Goal: Find specific page/section: Find specific page/section

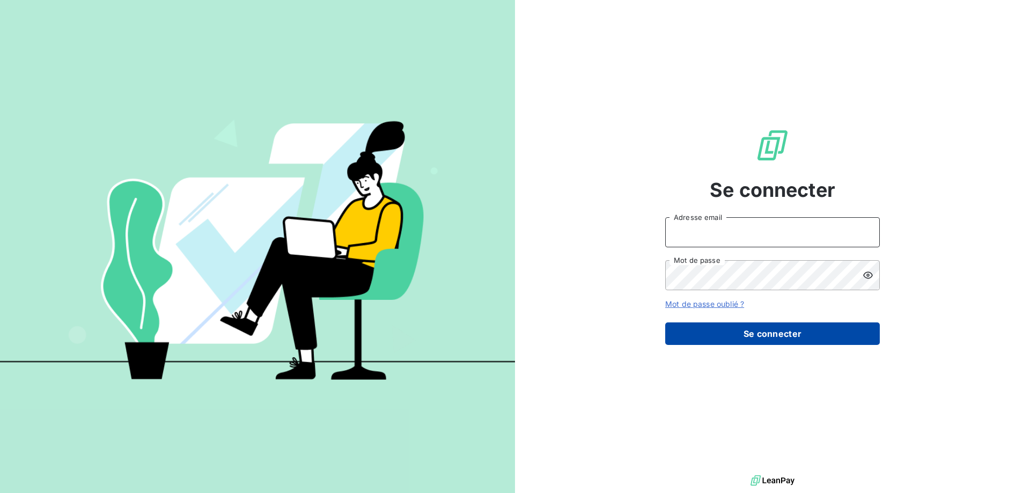
type input "ddelourme@kiloutou.fr"
click at [783, 336] on button "Se connecter" at bounding box center [772, 333] width 214 height 23
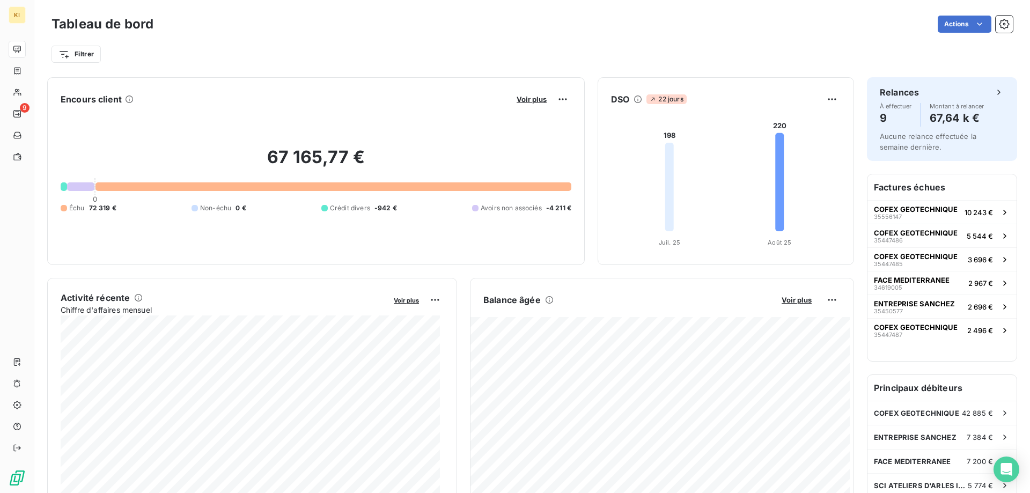
click at [665, 181] on icon at bounding box center [669, 187] width 9 height 88
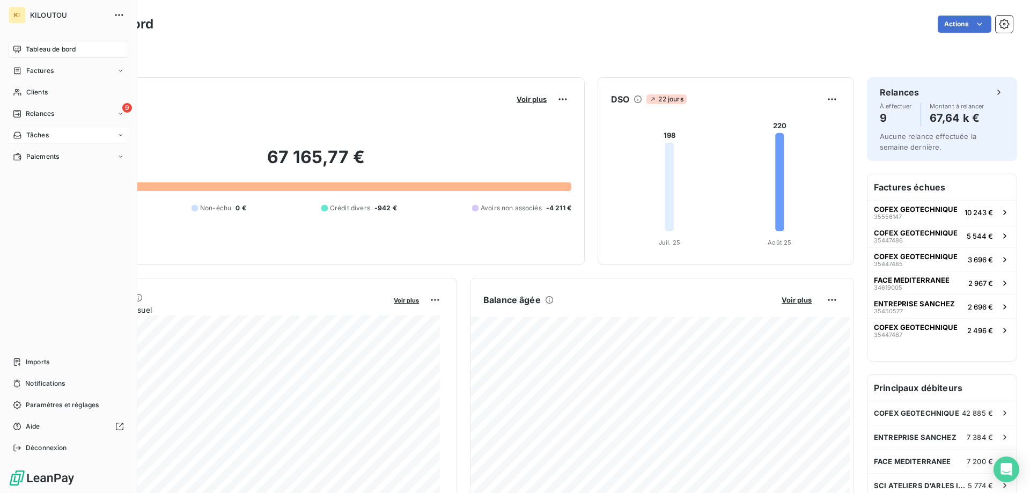
click at [45, 132] on span "Tâches" at bounding box center [37, 135] width 23 height 10
